Goal: Find contact information: Find contact information

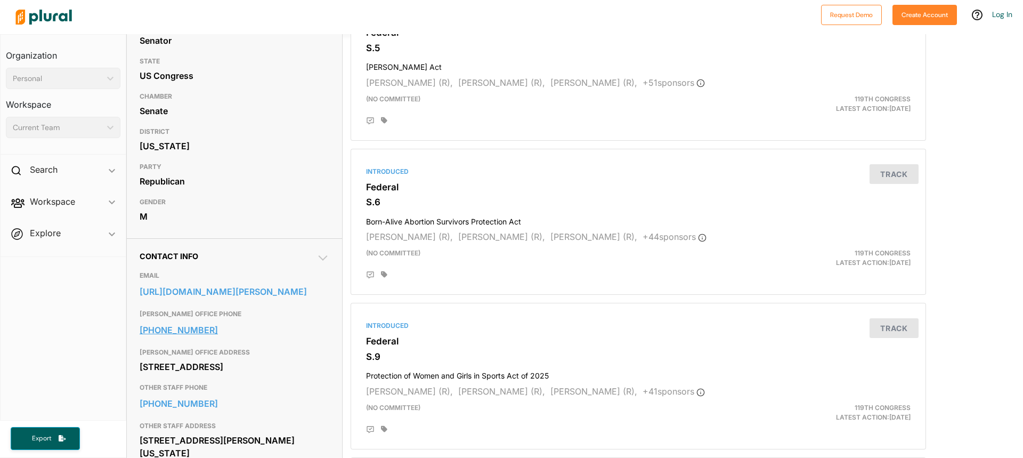
scroll to position [266, 0]
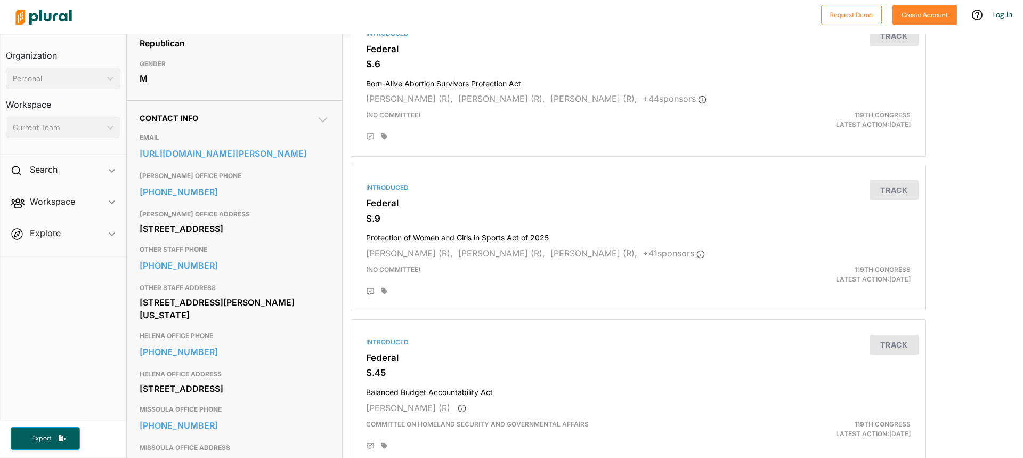
drag, startPoint x: 234, startPoint y: 340, endPoint x: 137, endPoint y: 331, distance: 96.9
copy div "[STREET_ADDRESS][PERSON_NAME][US_STATE]"
